Goal: Participate in discussion

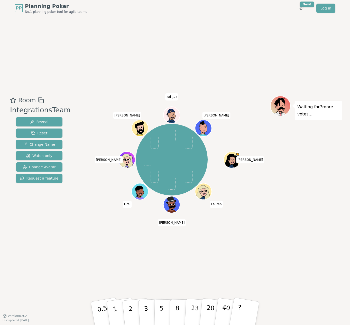
click at [105, 82] on div "Room IntegrationsTeam Reveal Reset Change Name Watch only Change Avatar Request…" at bounding box center [175, 166] width 334 height 300
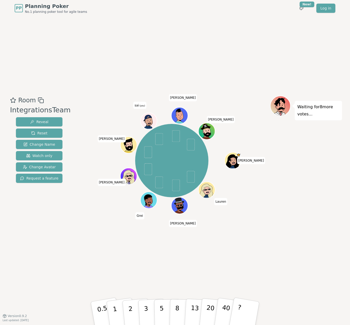
click at [316, 115] on p "Waiting for 8 more votes..." at bounding box center [318, 110] width 42 height 14
click at [283, 107] on icon at bounding box center [280, 108] width 7 height 5
click at [289, 68] on div "Room IntegrationsTeam Reveal Reset Change Name Watch only Change Avatar Request…" at bounding box center [175, 166] width 334 height 300
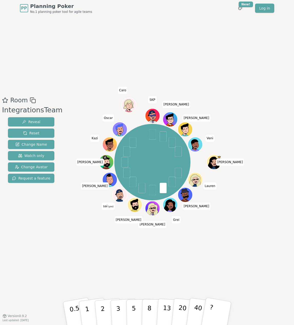
click at [123, 50] on div "Room IntegrationsTeam Reveal Reset Change Name Watch only Change Avatar Request…" at bounding box center [147, 166] width 294 height 300
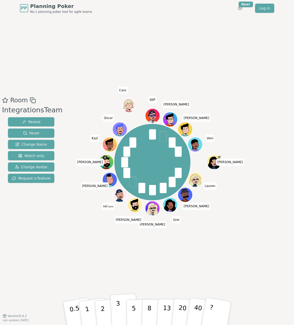
click at [123, 309] on button "3" at bounding box center [124, 314] width 28 height 40
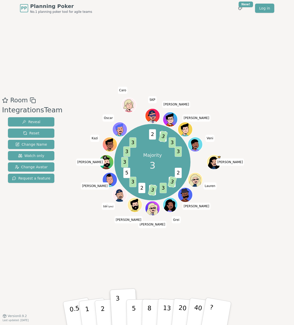
click at [206, 46] on div "Room IntegrationsTeam Reveal Reset Change Name Watch only Change Avatar Request…" at bounding box center [147, 166] width 294 height 300
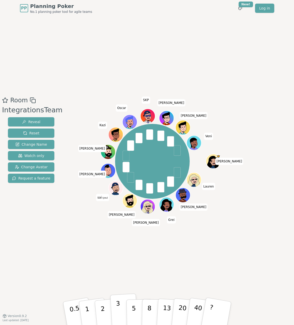
click at [118, 314] on p "3" at bounding box center [119, 314] width 6 height 28
click at [95, 257] on div "Room IntegrationsTeam Reveal Reset Change Name Watch only Change Avatar Request…" at bounding box center [147, 166] width 294 height 300
